Goal: Use online tool/utility: Utilize a website feature to perform a specific function

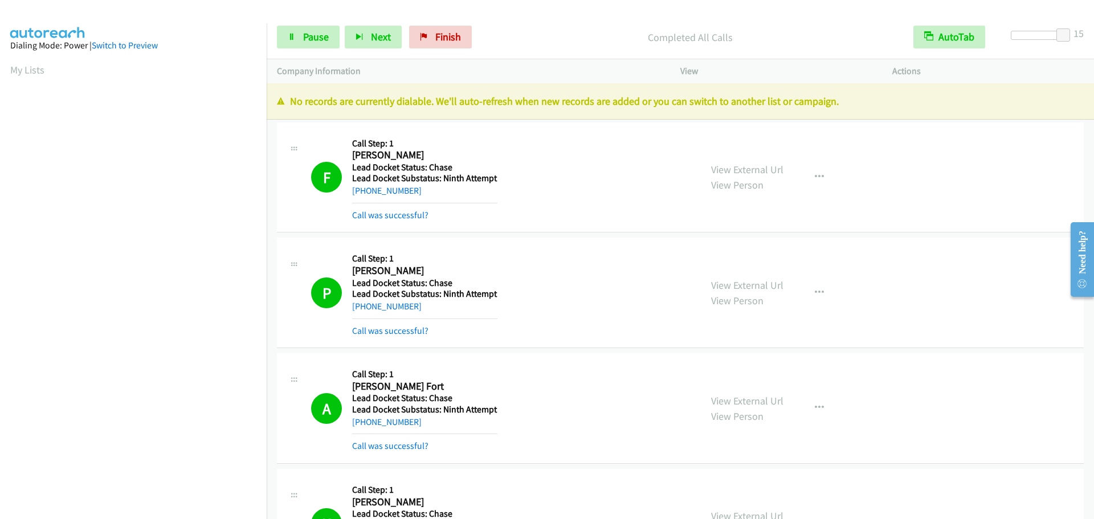
scroll to position [120, 0]
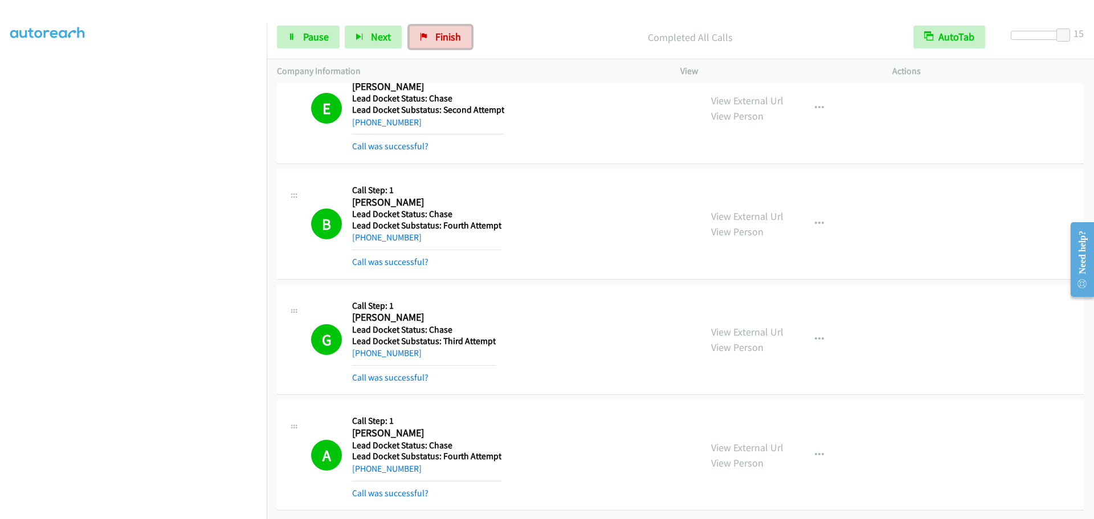
drag, startPoint x: 454, startPoint y: 28, endPoint x: 596, endPoint y: 36, distance: 141.6
click at [454, 28] on link "Finish" at bounding box center [440, 37] width 63 height 23
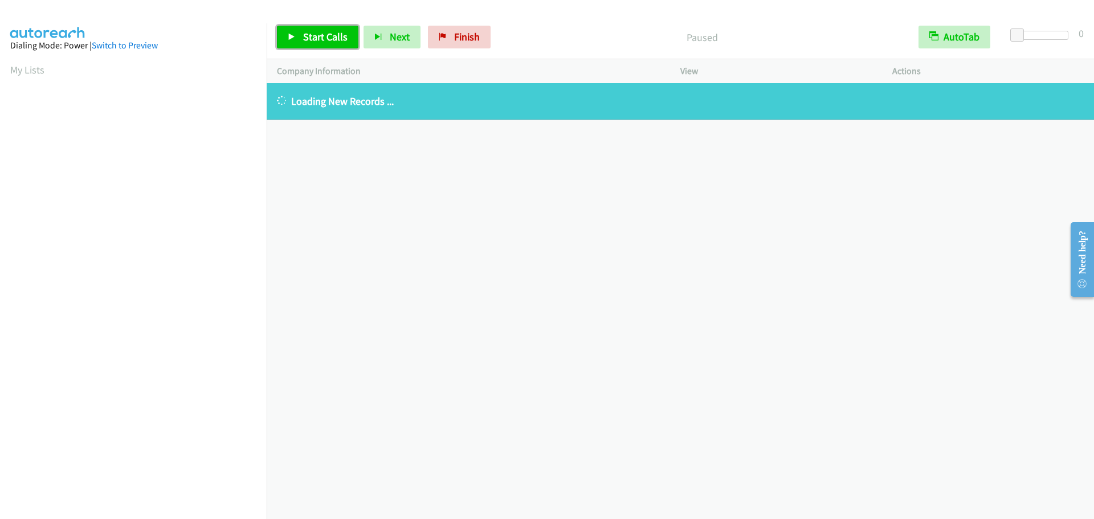
click at [311, 40] on span "Start Calls" at bounding box center [325, 36] width 44 height 13
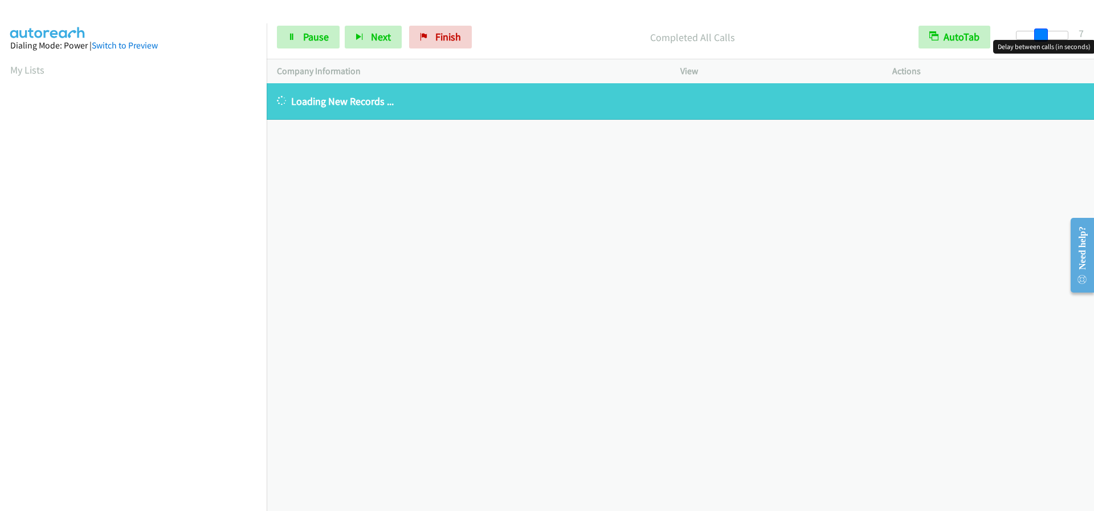
drag, startPoint x: 1021, startPoint y: 40, endPoint x: 1047, endPoint y: 42, distance: 25.2
click at [1047, 42] on body "Start Calls Pause Next Finish Completed All Calls AutoTab AutoTab 7 Company Inf…" at bounding box center [547, 27] width 1094 height 54
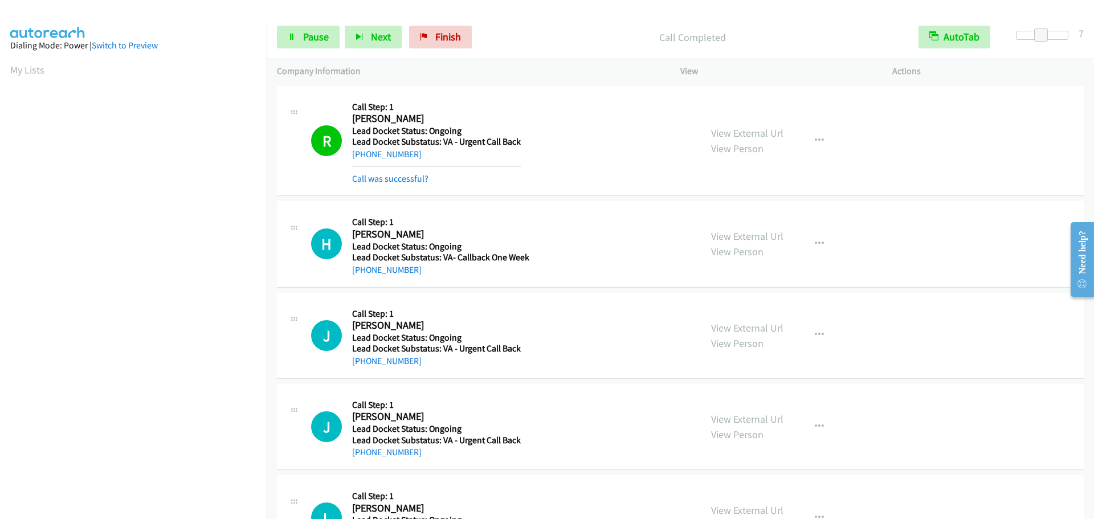
scroll to position [120, 0]
click at [319, 29] on link "Pause" at bounding box center [308, 37] width 63 height 23
